Goal: Task Accomplishment & Management: Manage account settings

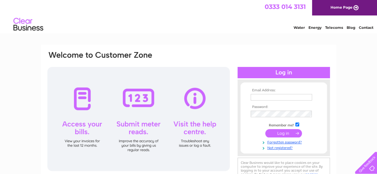
type input "therivermanchester@gmail.com"
click at [274, 134] on input "submit" at bounding box center [283, 133] width 37 height 8
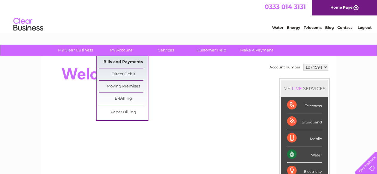
click at [128, 63] on link "Bills and Payments" at bounding box center [123, 62] width 49 height 12
click at [128, 62] on link "Bills and Payments" at bounding box center [123, 62] width 49 height 12
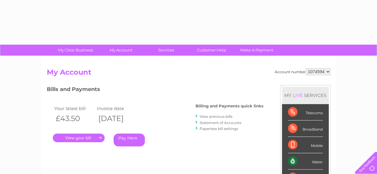
click at [67, 135] on link "." at bounding box center [79, 138] width 52 height 9
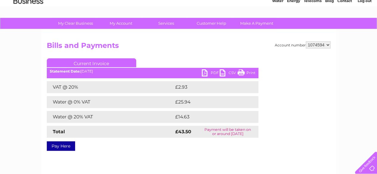
click at [241, 75] on link "Print" at bounding box center [247, 73] width 18 height 9
click at [245, 74] on link "Print" at bounding box center [247, 73] width 18 height 9
